Goal: Browse casually: Explore the website without a specific task or goal

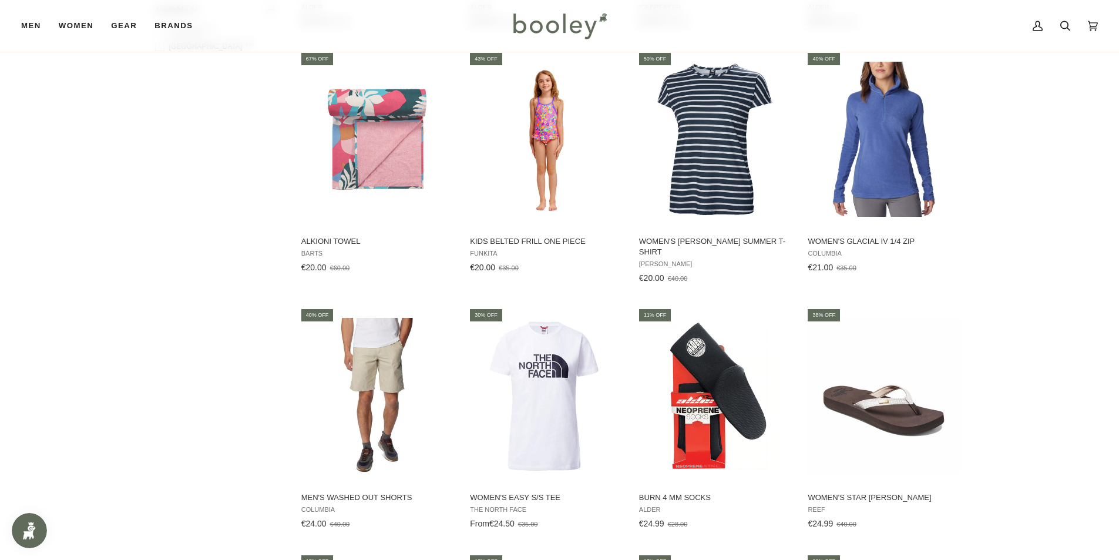
scroll to position [1284, 0]
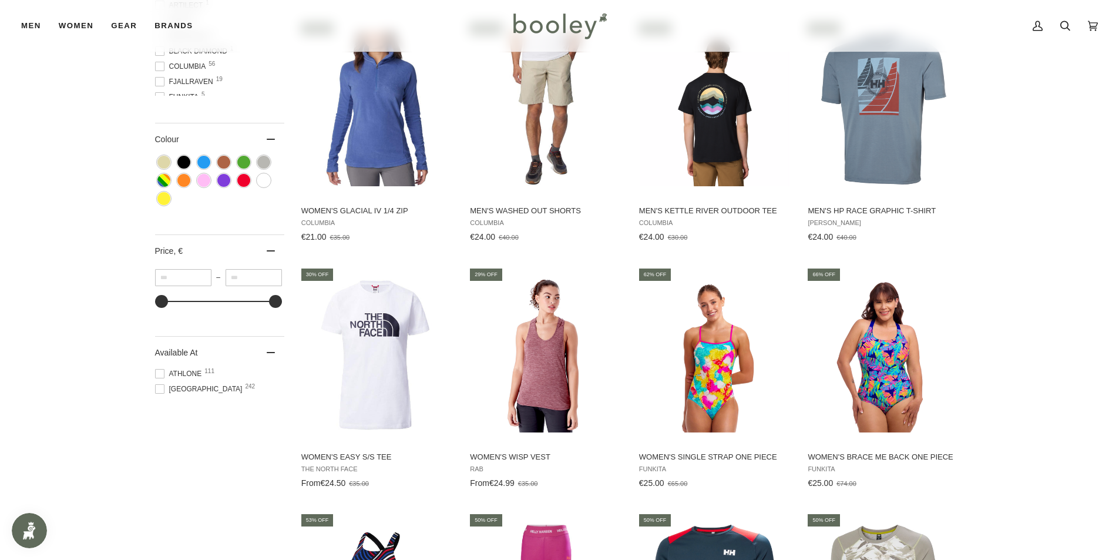
scroll to position [1175, 0]
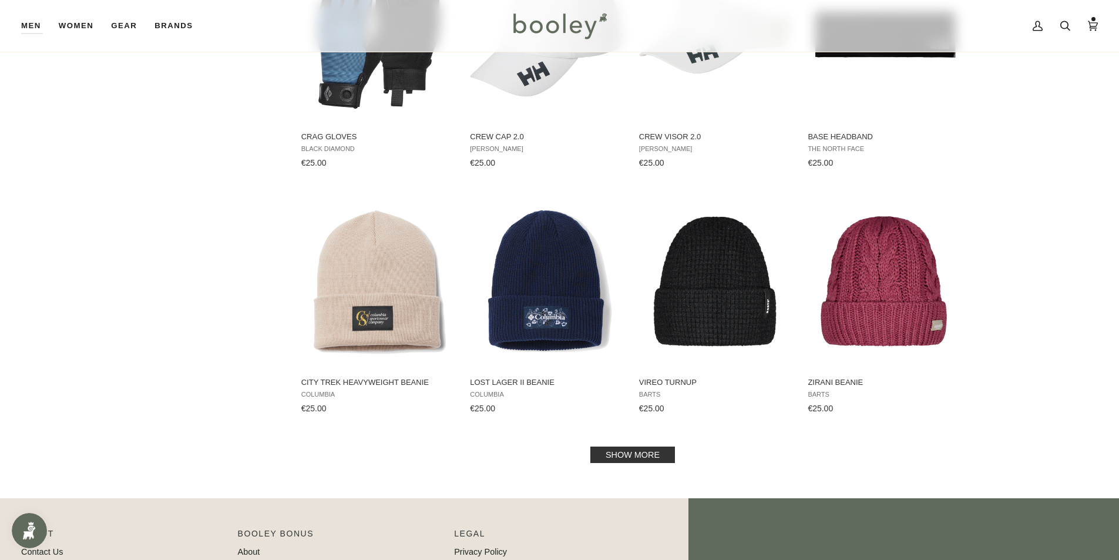
scroll to position [3561, 0]
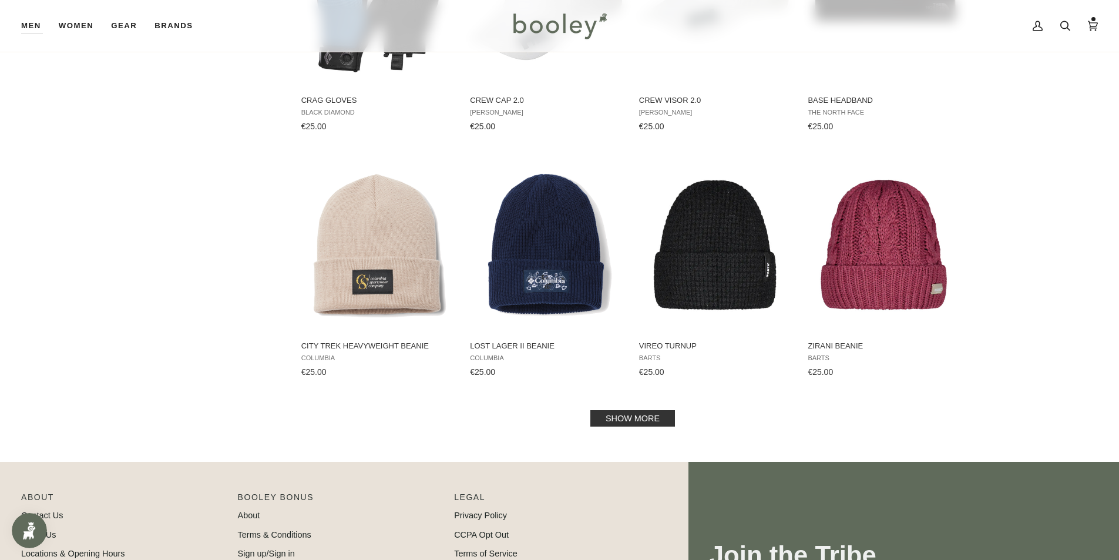
click at [632, 412] on link "Show more" at bounding box center [633, 418] width 85 height 16
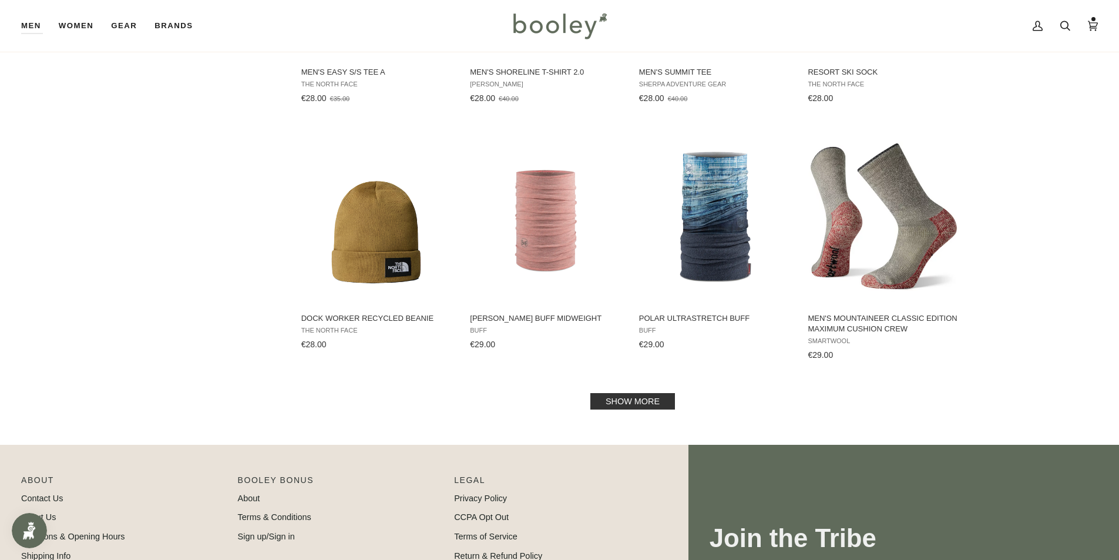
scroll to position [4971, 0]
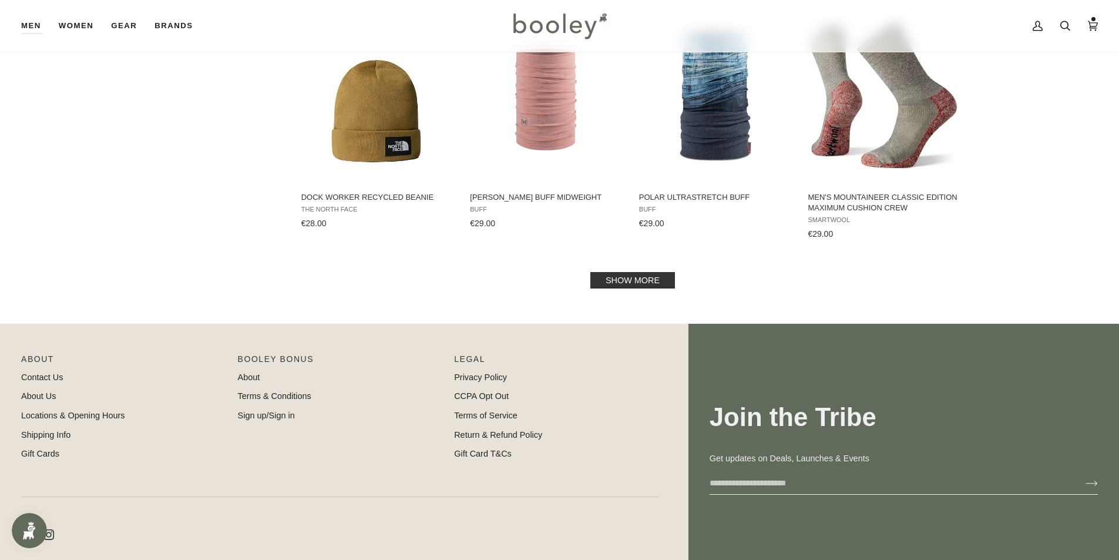
click at [639, 284] on link "Show more" at bounding box center [633, 280] width 85 height 16
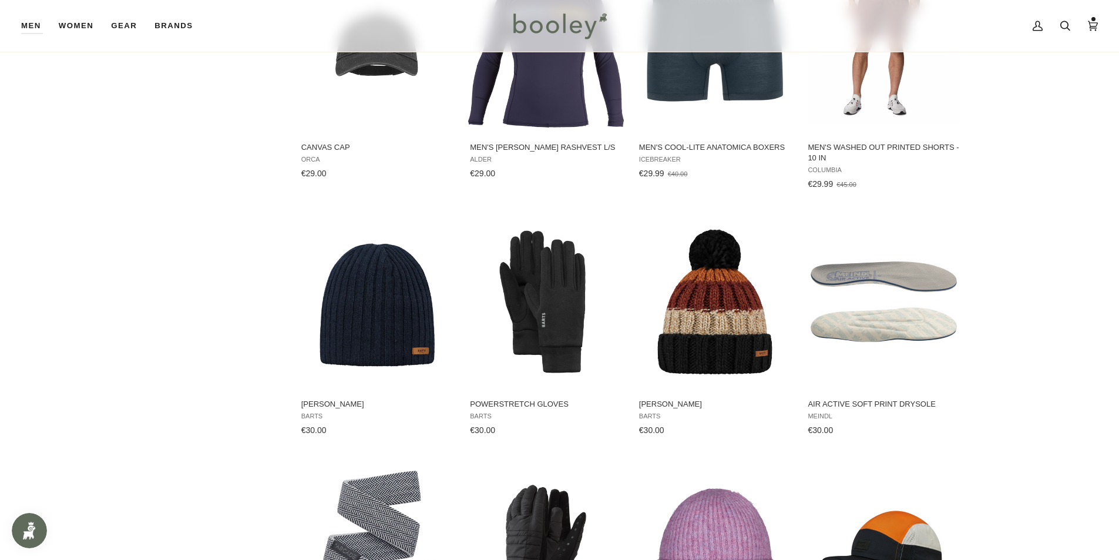
scroll to position [5618, 0]
